Goal: Task Accomplishment & Management: Use online tool/utility

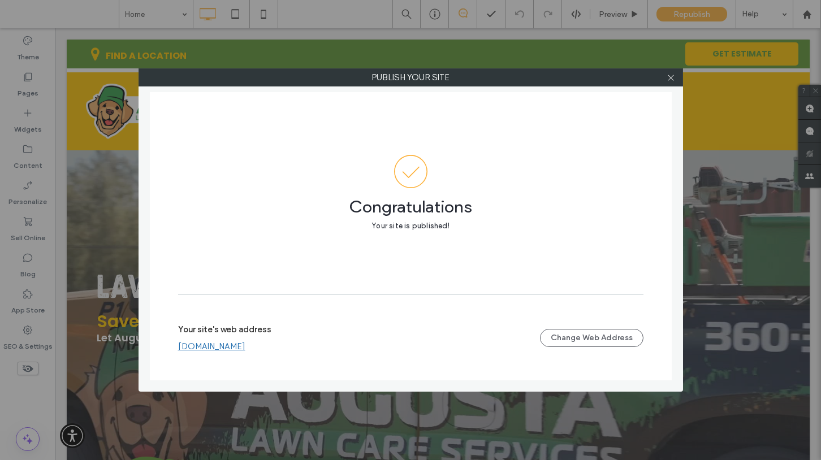
click at [675, 76] on div at bounding box center [670, 77] width 17 height 17
click at [674, 77] on icon at bounding box center [670, 77] width 8 height 8
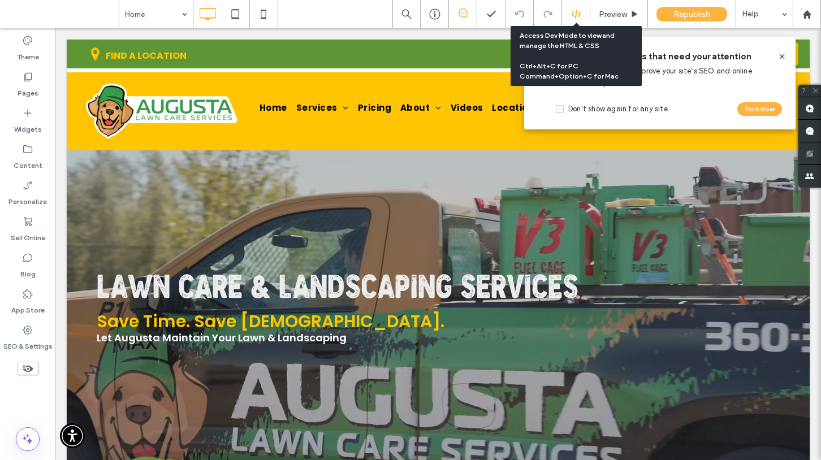
click at [571, 13] on use at bounding box center [575, 14] width 9 height 9
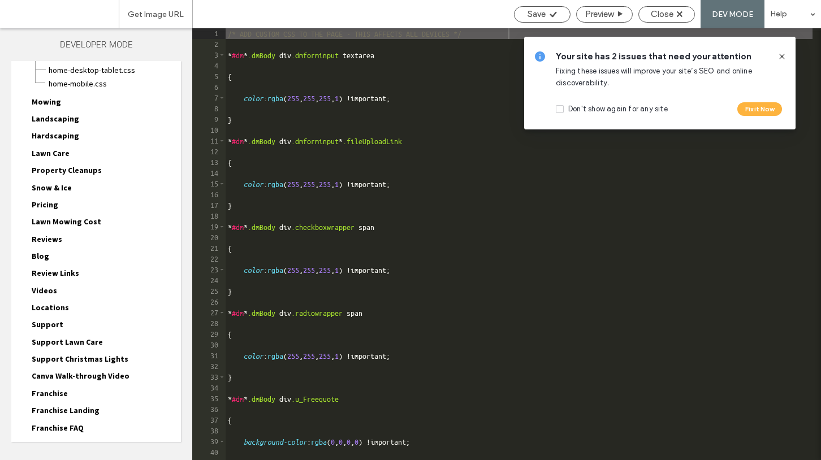
scroll to position [80, 0]
click at [782, 55] on icon at bounding box center [781, 56] width 9 height 9
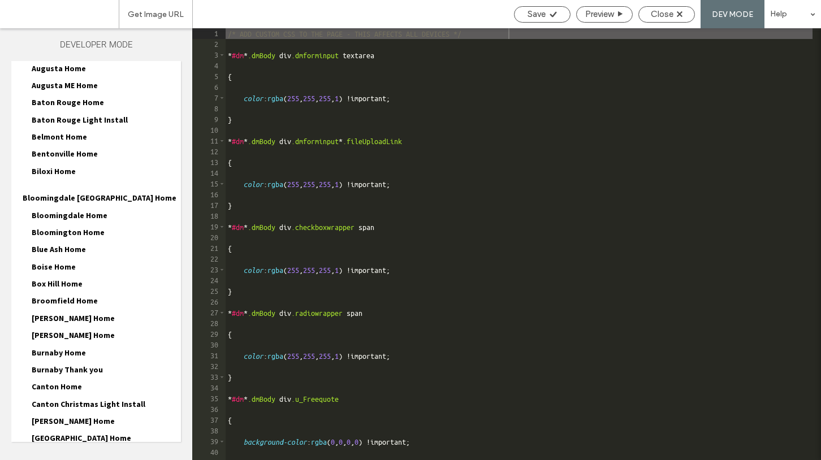
scroll to position [698, 0]
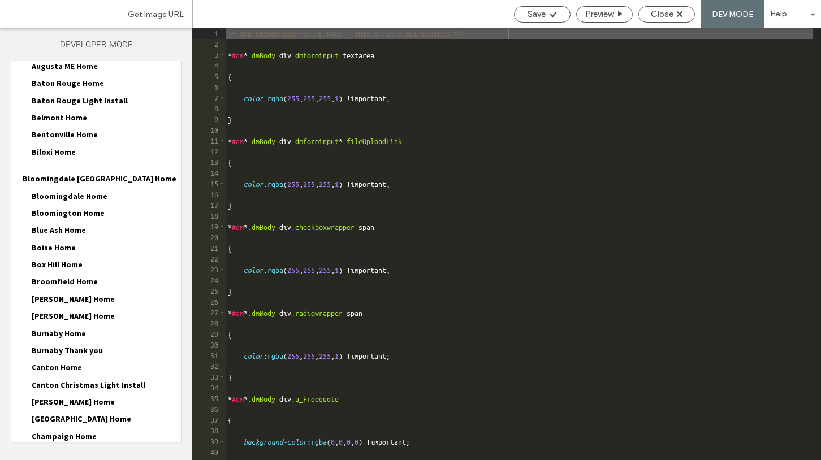
click at [64, 276] on span "Broomfield Home" at bounding box center [65, 281] width 66 height 10
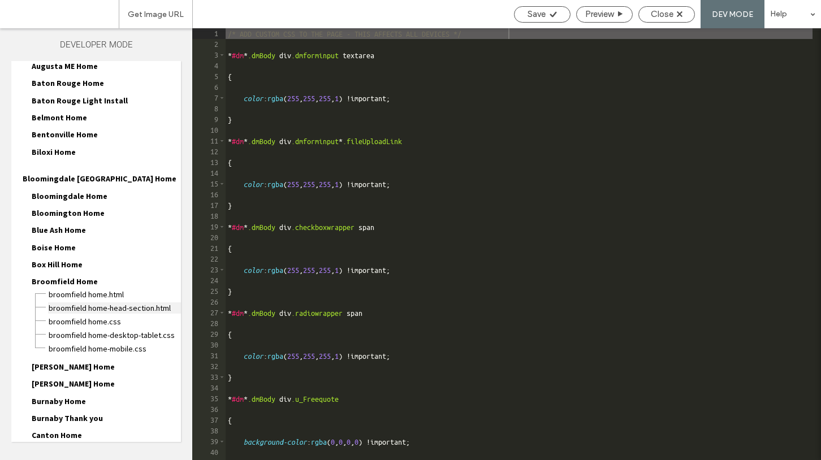
click at [131, 302] on span "Broomfield Home-head-section.html" at bounding box center [114, 307] width 133 height 11
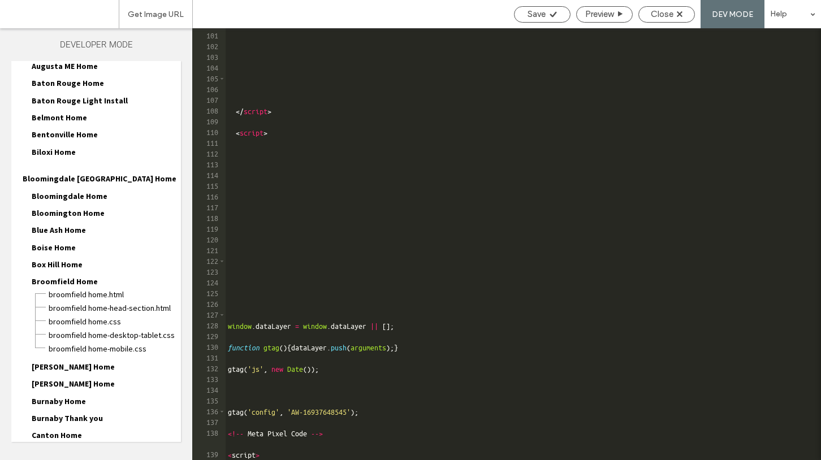
scroll to position [1104, 0]
click at [275, 448] on div "</ script > < script > window . dataLayer = window . dataLayer || [ ] ; functio…" at bounding box center [519, 246] width 587 height 453
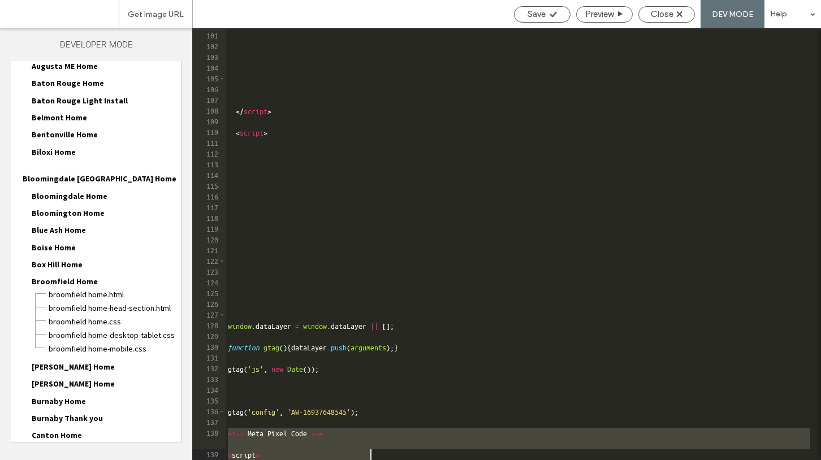
drag, startPoint x: 228, startPoint y: 432, endPoint x: 253, endPoint y: 466, distance: 41.9
click at [253, 460] on html ".wqwq-1{fill:#231f20;} .cls-1q, .cls-2q { fill-rule: evenodd; } .cls-2q { fill:…" at bounding box center [410, 230] width 821 height 460
type textarea "**********"
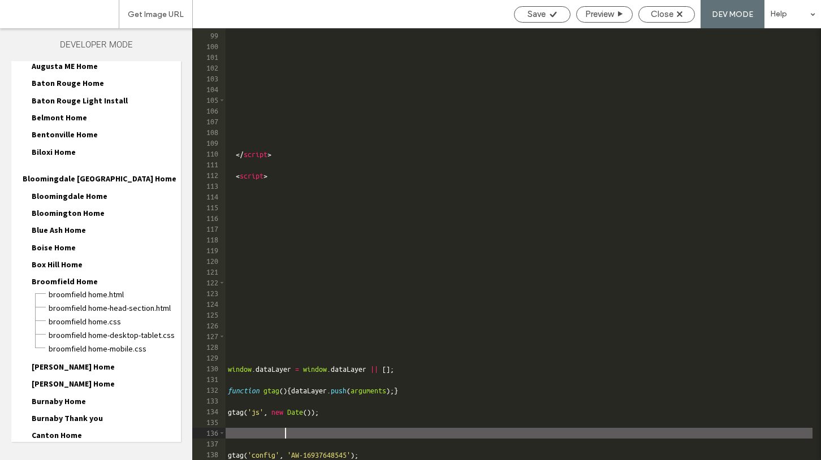
click at [424, 436] on div "</ script > < script > window . dataLayer = window . dataLayer || [ ] ; functio…" at bounding box center [519, 246] width 587 height 453
type textarea "**********"
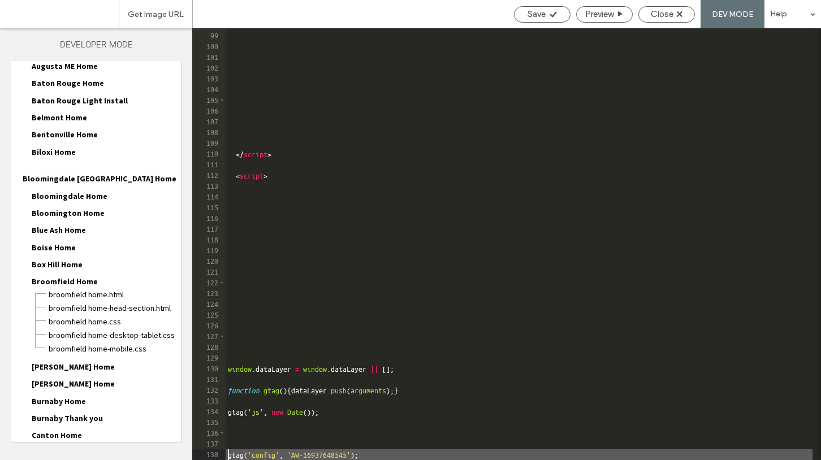
click at [397, 453] on div "</ script > < script > window . dataLayer = window . dataLayer || [ ] ; functio…" at bounding box center [519, 246] width 587 height 453
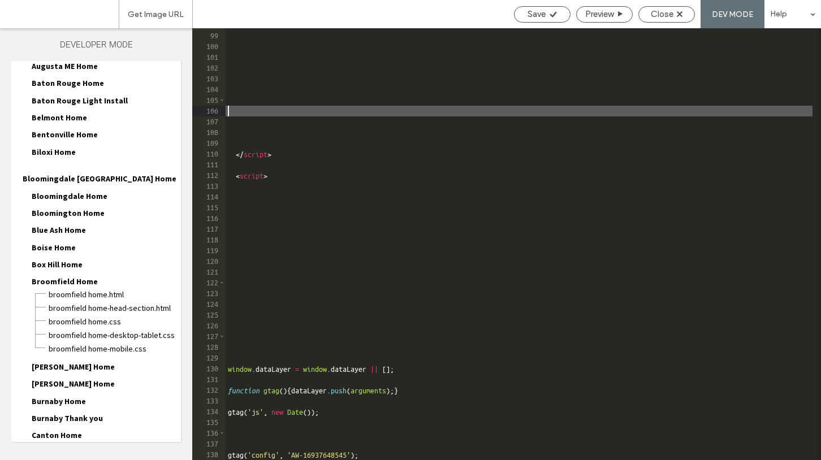
click at [389, 106] on div "</ script > < script > window . dataLayer = window . dataLayer || [ ] ; functio…" at bounding box center [519, 246] width 587 height 453
click at [670, 8] on div "Close" at bounding box center [666, 14] width 57 height 16
click at [659, 15] on span "Close" at bounding box center [662, 14] width 23 height 10
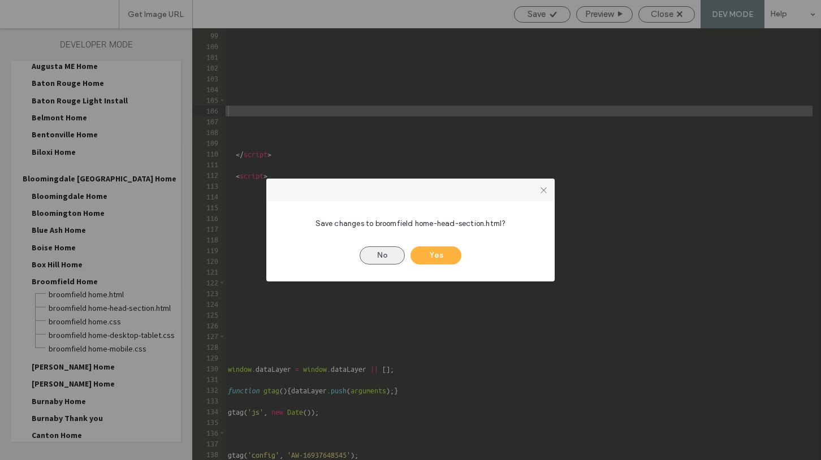
click at [382, 252] on button "No" at bounding box center [382, 255] width 45 height 18
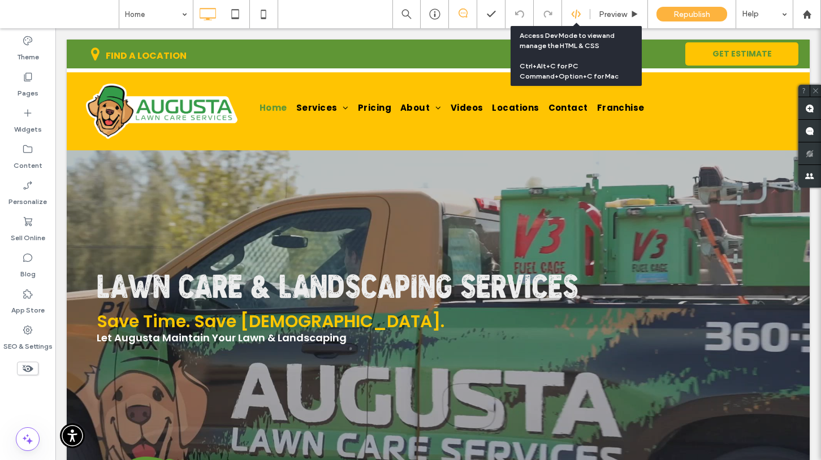
click at [567, 15] on div at bounding box center [576, 14] width 28 height 10
